Goal: Transaction & Acquisition: Purchase product/service

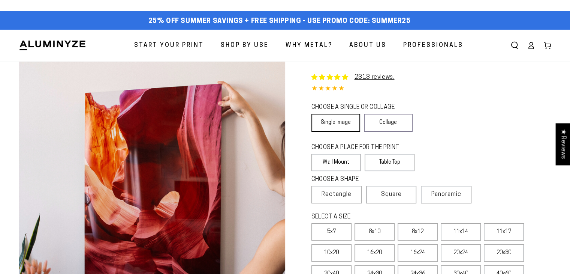
select select "**********"
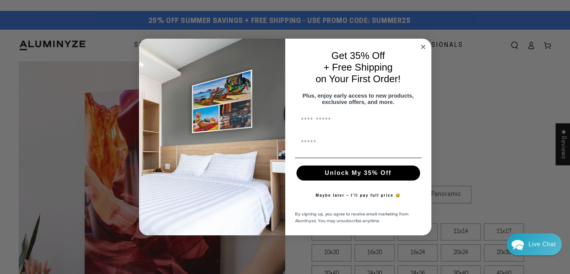
click at [341, 109] on div "Plus, enjoy early access to new products, exclusive offers, and more." at bounding box center [358, 98] width 131 height 20
click at [426, 43] on circle "Close dialog" at bounding box center [423, 47] width 9 height 9
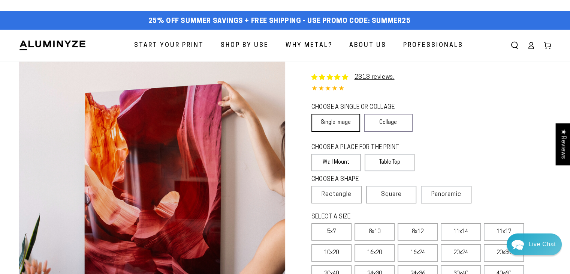
click at [336, 114] on link "Single Image" at bounding box center [335, 123] width 49 height 18
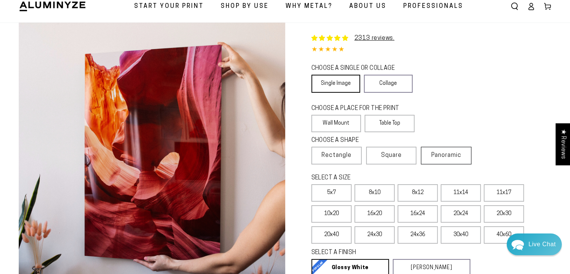
scroll to position [75, 0]
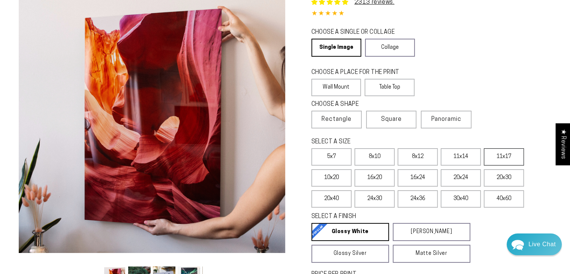
click at [511, 148] on label "11x17" at bounding box center [504, 156] width 40 height 17
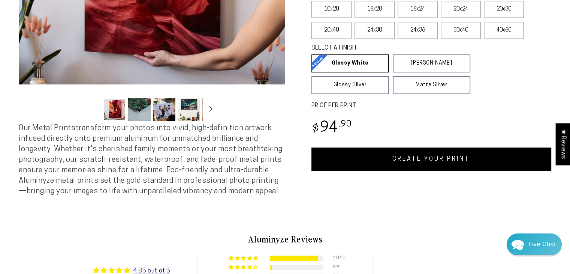
scroll to position [262, 0]
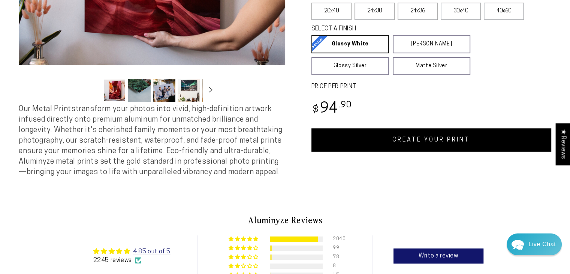
click at [429, 129] on link "CREATE YOUR PRINT" at bounding box center [431, 139] width 240 height 23
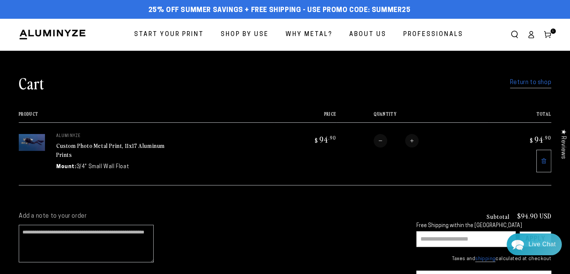
click at [428, 238] on input "text" at bounding box center [465, 239] width 99 height 16
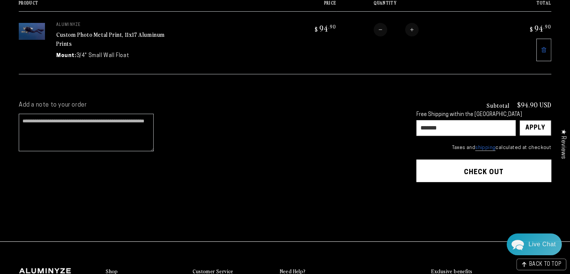
scroll to position [112, 0]
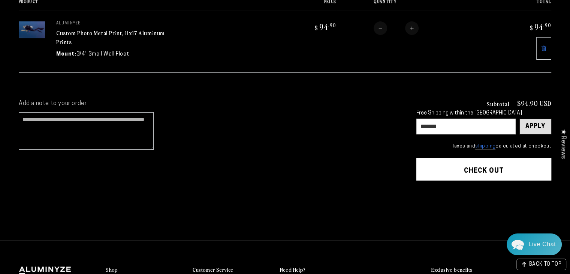
type input "*******"
click at [530, 121] on div "Apply" at bounding box center [535, 126] width 20 height 15
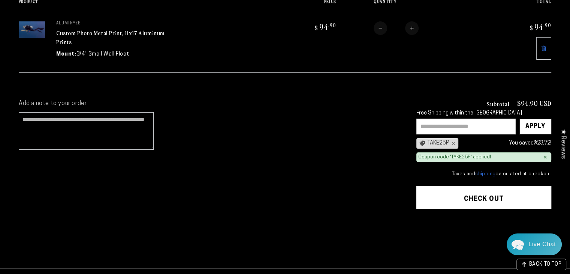
click at [495, 196] on button "Check out" at bounding box center [483, 197] width 135 height 22
